Goal: Find specific page/section: Find specific page/section

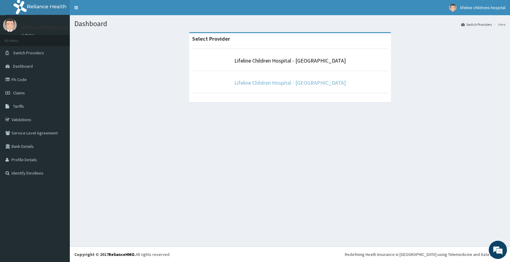
click at [277, 81] on link "Lifeline Children Hospital - [GEOGRAPHIC_DATA]" at bounding box center [289, 82] width 111 height 7
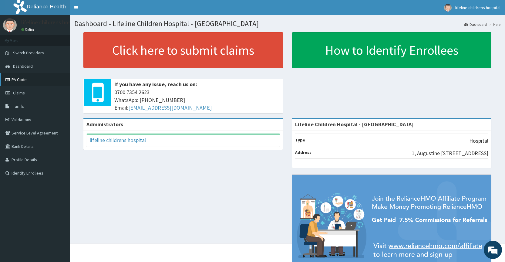
click at [25, 80] on link "PA Code" at bounding box center [35, 79] width 70 height 13
